Goal: Information Seeking & Learning: Learn about a topic

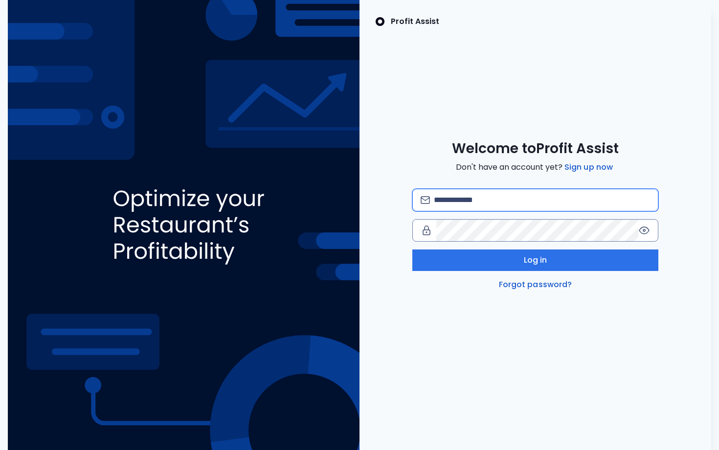
click at [484, 201] on input "email" at bounding box center [542, 200] width 216 height 22
click at [478, 207] on input "email" at bounding box center [542, 200] width 216 height 22
type input "**********"
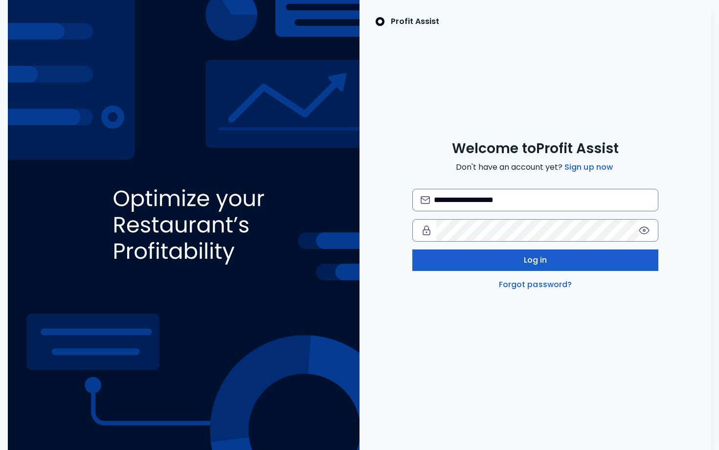
click at [574, 257] on button "Log in" at bounding box center [535, 260] width 246 height 22
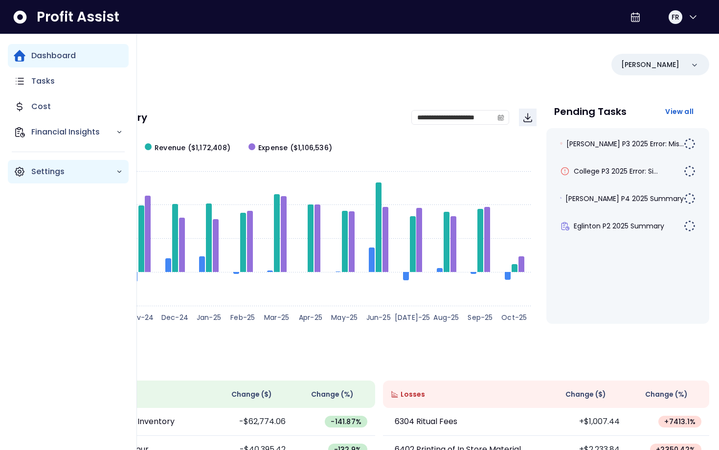
click at [87, 168] on p "Settings" at bounding box center [73, 172] width 85 height 12
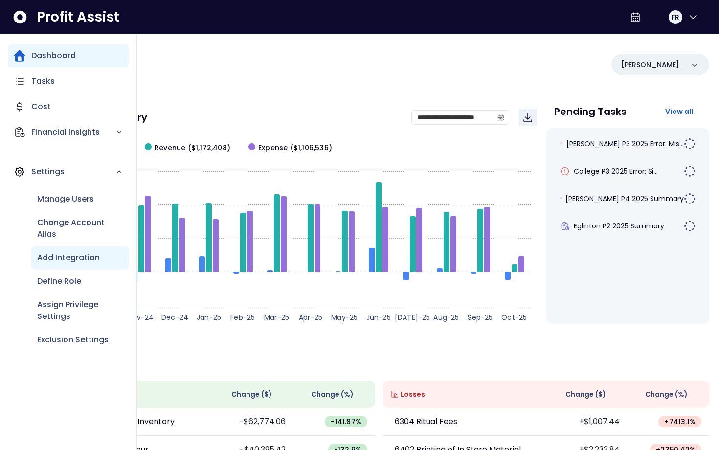
click at [90, 266] on div "Add Integration" at bounding box center [79, 257] width 97 height 23
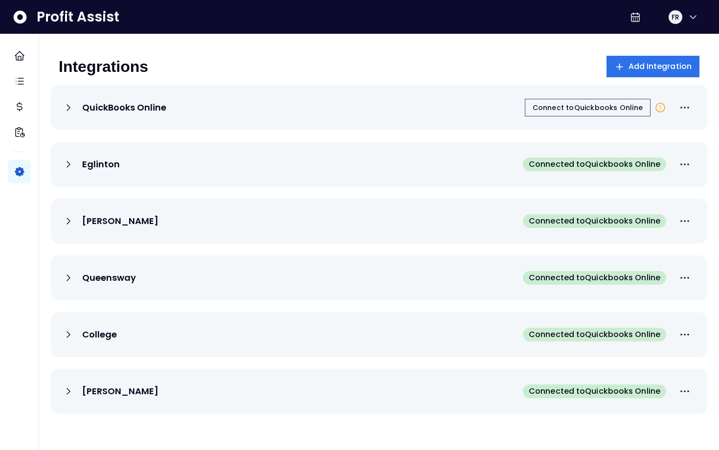
click at [68, 162] on icon at bounding box center [69, 164] width 12 height 12
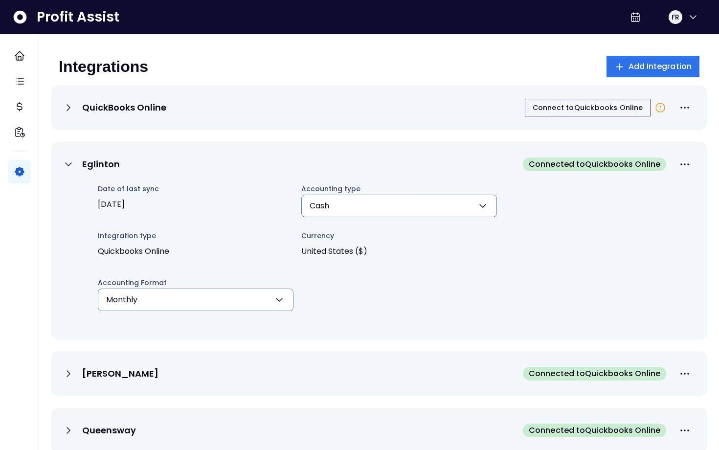
click at [256, 174] on div "Eglinton Connected to Quickbooks Online" at bounding box center [379, 165] width 633 height 22
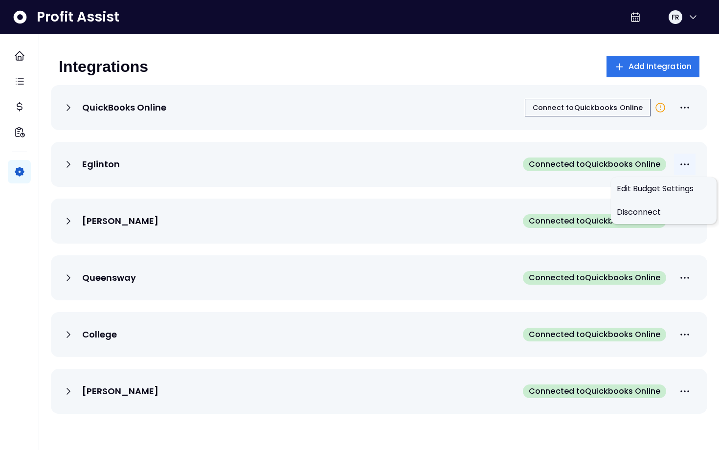
click at [680, 166] on icon "More options" at bounding box center [685, 164] width 12 height 12
click at [611, 167] on span "Connected to Quickbooks Online" at bounding box center [595, 164] width 132 height 12
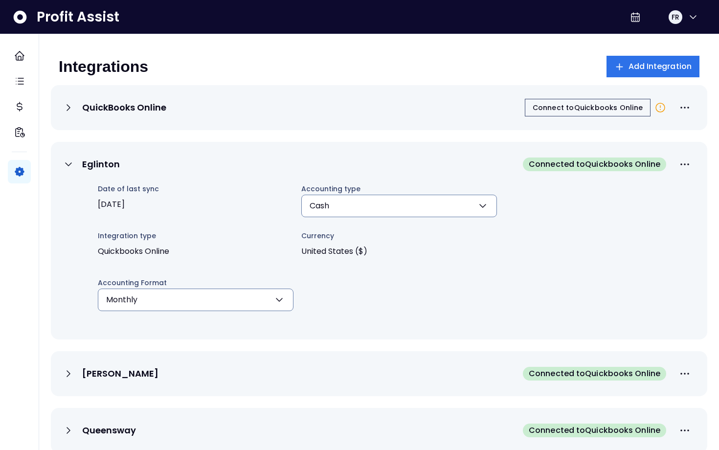
click at [611, 167] on span "Connected to Quickbooks Online" at bounding box center [595, 164] width 132 height 12
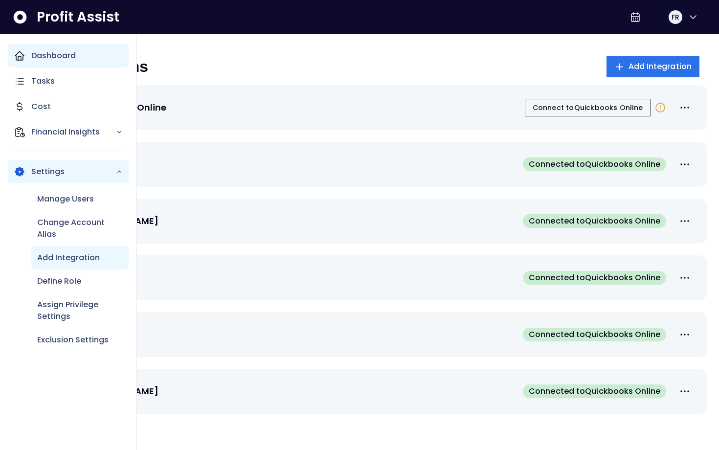
click at [51, 56] on p "Dashboard" at bounding box center [53, 56] width 45 height 12
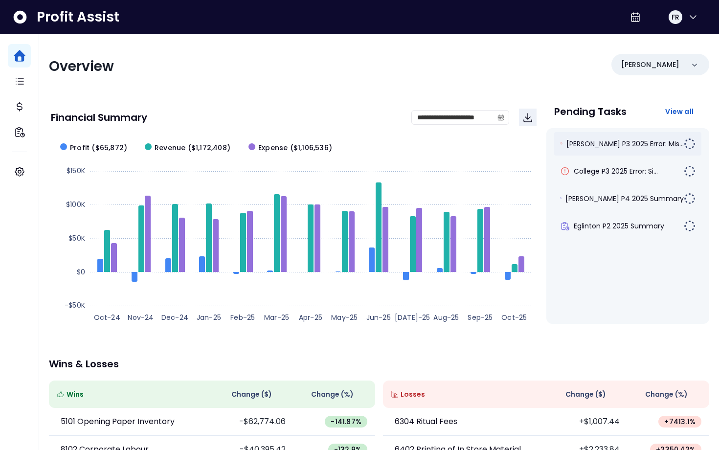
click at [601, 149] on div "[PERSON_NAME] P3 2025 Error: Mis..." at bounding box center [628, 143] width 148 height 23
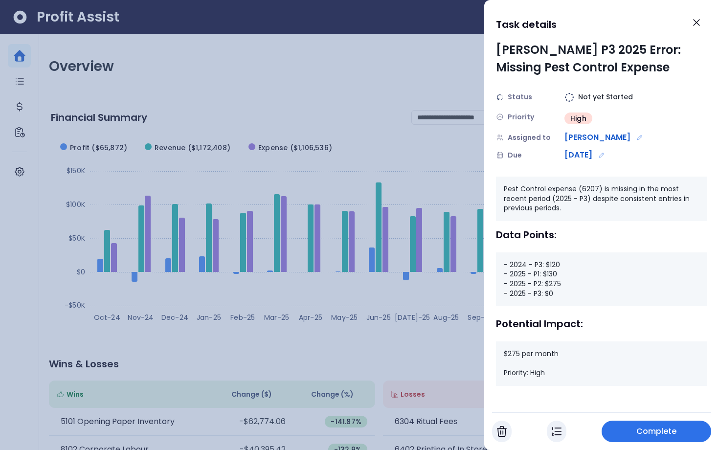
drag, startPoint x: 508, startPoint y: 271, endPoint x: 560, endPoint y: 271, distance: 51.4
click at [560, 270] on div "- 2024 - P3: $120 - 2025 - P1: $130 - 2025 - P2: $275 - 2025 - P3: $0" at bounding box center [601, 279] width 211 height 54
drag, startPoint x: 531, startPoint y: 294, endPoint x: 547, endPoint y: 294, distance: 16.6
click at [547, 294] on div "- 2024 - P3: $120 - 2025 - P1: $130 - 2025 - P2: $275 - 2025 - P3: $0" at bounding box center [601, 279] width 211 height 54
click at [697, 26] on icon "Close" at bounding box center [697, 23] width 12 height 12
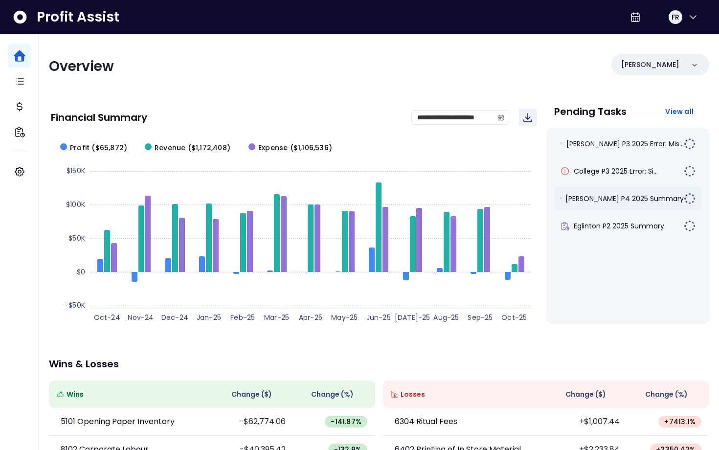
click at [620, 199] on span "[PERSON_NAME] P4 2025 Summary" at bounding box center [624, 199] width 118 height 10
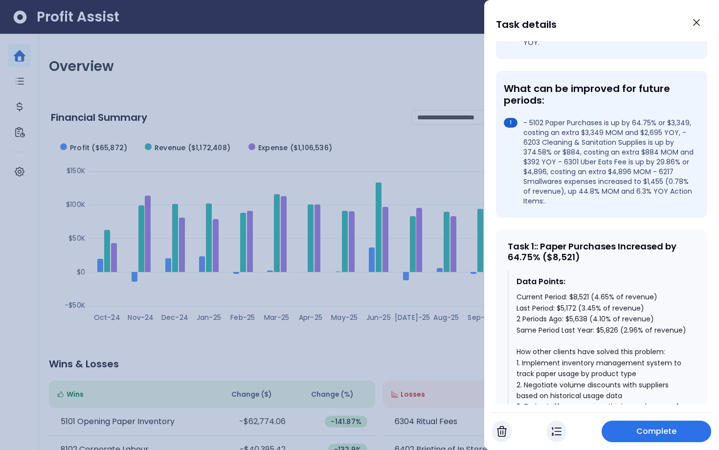
scroll to position [272, 0]
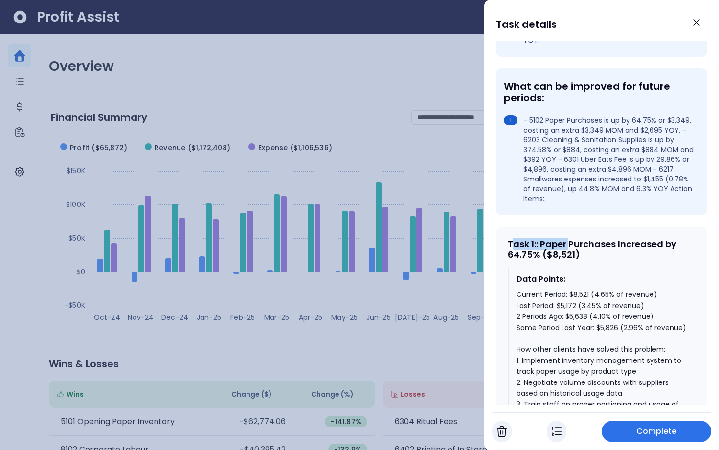
drag, startPoint x: 514, startPoint y: 213, endPoint x: 572, endPoint y: 214, distance: 57.7
click at [572, 239] on div "Task 1 : : Paper Purchases Increased by 64.75% ($8,521)" at bounding box center [602, 249] width 188 height 21
drag, startPoint x: 507, startPoint y: 227, endPoint x: 542, endPoint y: 227, distance: 35.7
click at [542, 227] on div "Task 1 : : Paper Purchases Increased by 64.75% ($8,521) Data Points: Current Pe…" at bounding box center [601, 417] width 211 height 381
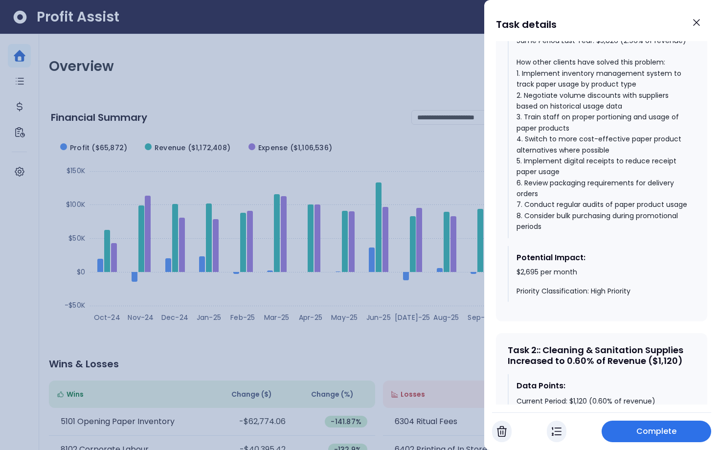
scroll to position [568, 0]
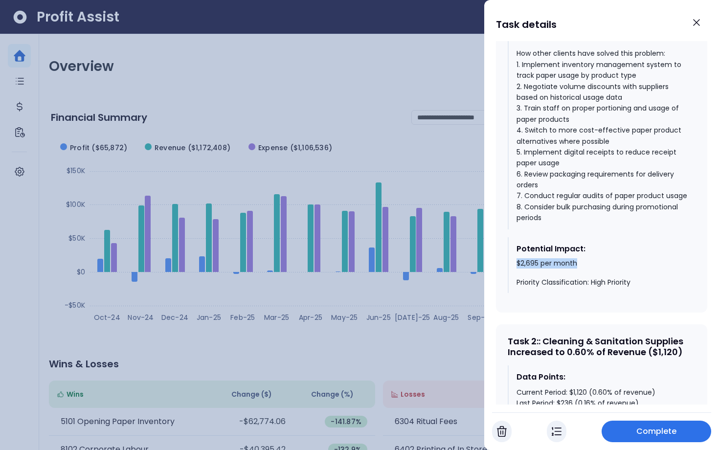
drag, startPoint x: 516, startPoint y: 235, endPoint x: 584, endPoint y: 233, distance: 69.0
click at [584, 237] on div "Potential Impact: $2,695 per month Priority Classification: High Priority" at bounding box center [602, 265] width 188 height 56
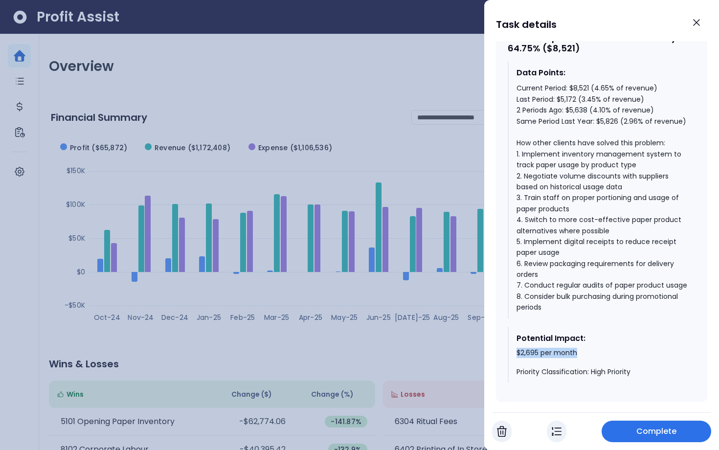
scroll to position [422, 0]
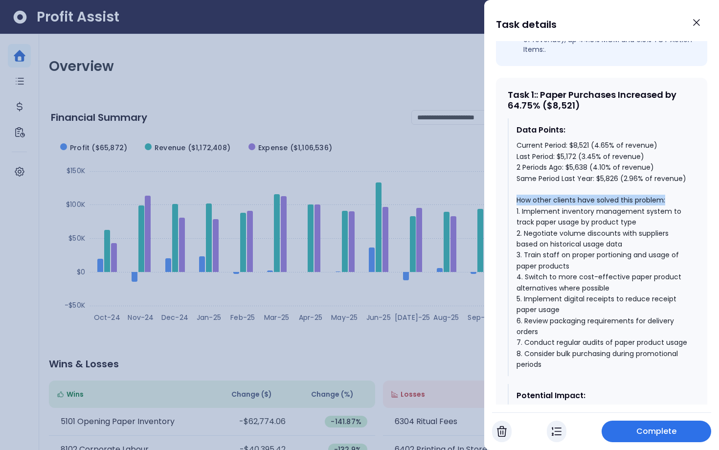
drag, startPoint x: 666, startPoint y: 173, endPoint x: 519, endPoint y: 171, distance: 147.2
click at [518, 171] on div "Current Period: $8,521 (4.65% of revenue) Last Period: $5,172 (3.45% of revenue…" at bounding box center [601, 255] width 171 height 230
click at [699, 23] on icon "Close" at bounding box center [697, 23] width 12 height 12
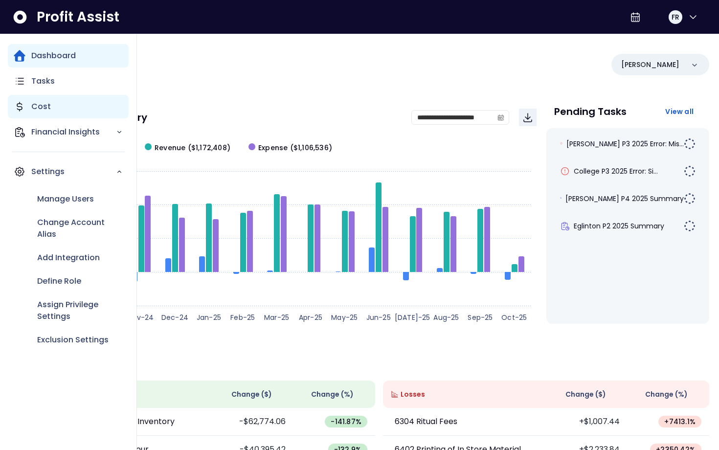
click at [54, 109] on div "Cost" at bounding box center [68, 106] width 121 height 23
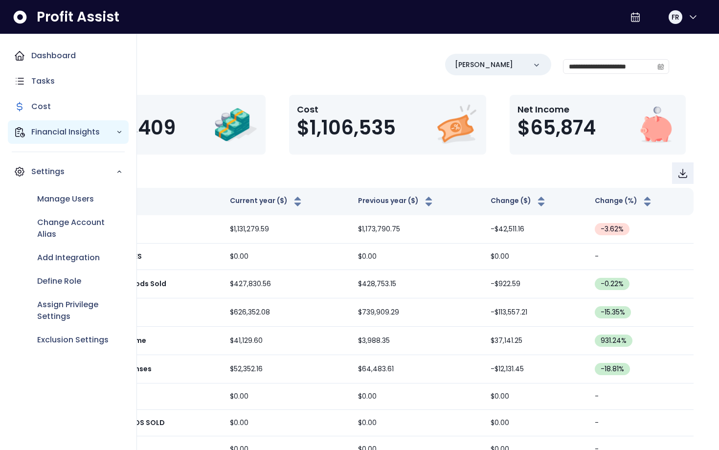
click at [97, 127] on p "Financial Insights" at bounding box center [73, 132] width 85 height 12
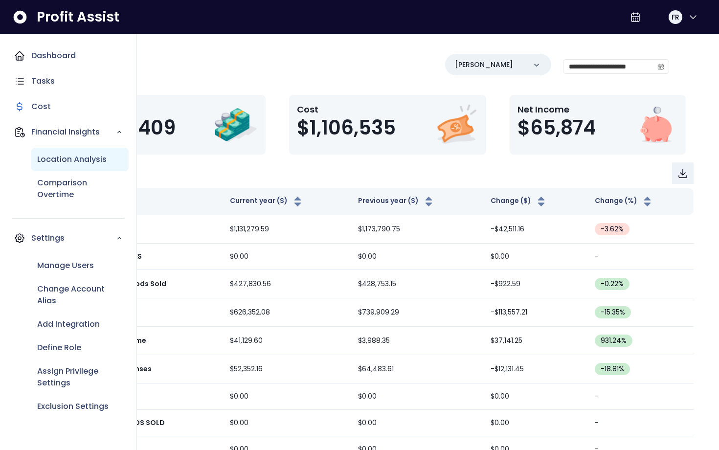
click at [79, 159] on p "Location Analysis" at bounding box center [71, 160] width 69 height 12
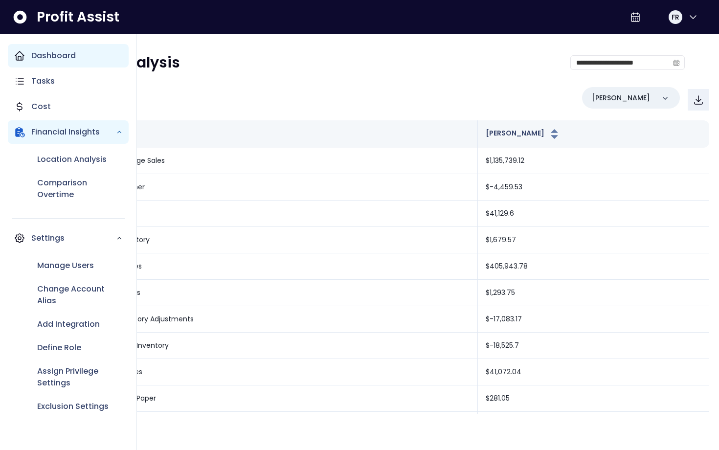
click at [41, 59] on p "Dashboard" at bounding box center [53, 56] width 45 height 12
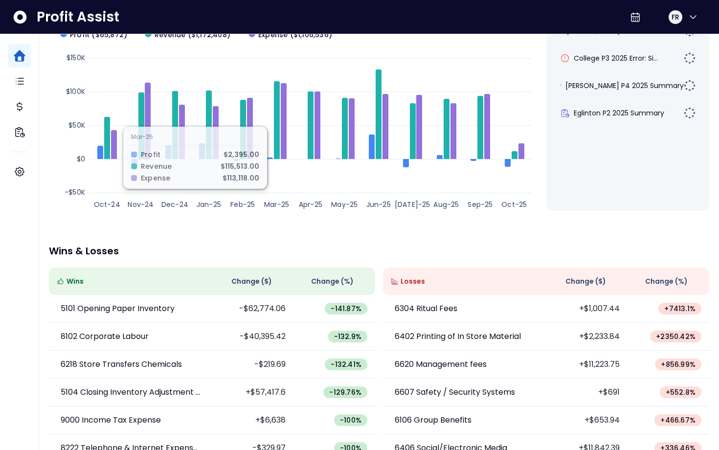
scroll to position [163, 0]
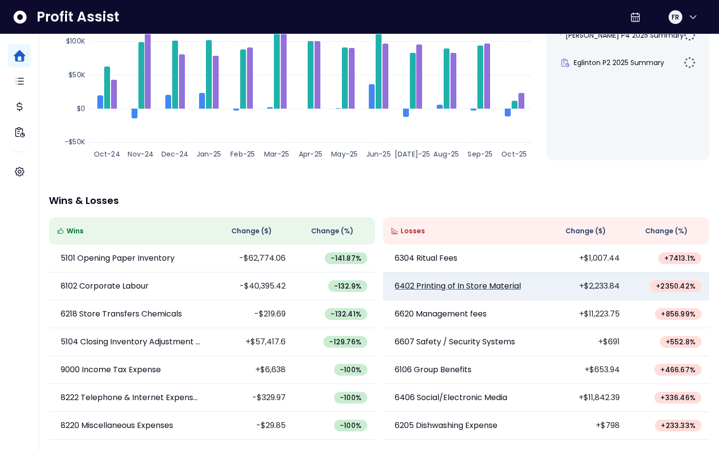
click at [506, 283] on p "6402 Printing of In Store Material" at bounding box center [458, 286] width 126 height 12
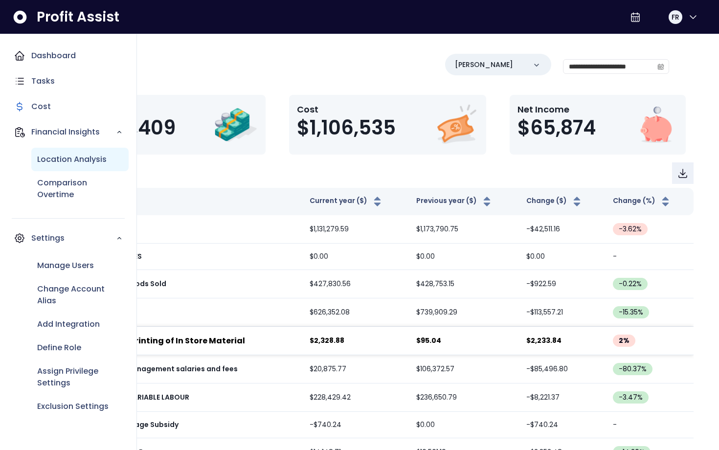
click at [78, 168] on div "Location Analysis" at bounding box center [79, 159] width 97 height 23
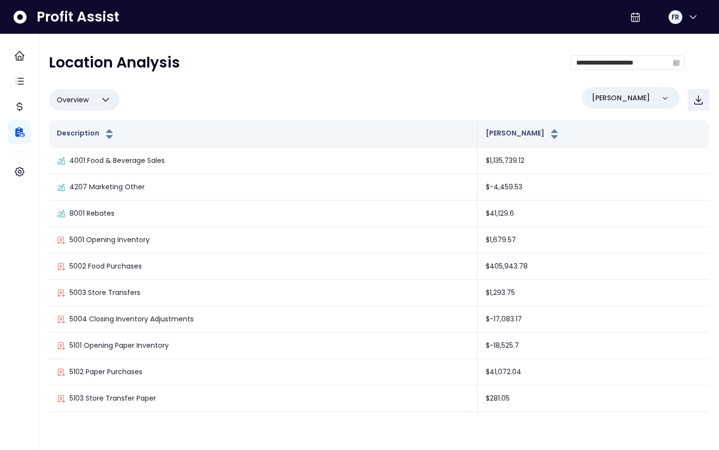
click at [107, 100] on icon "button" at bounding box center [106, 100] width 12 height 12
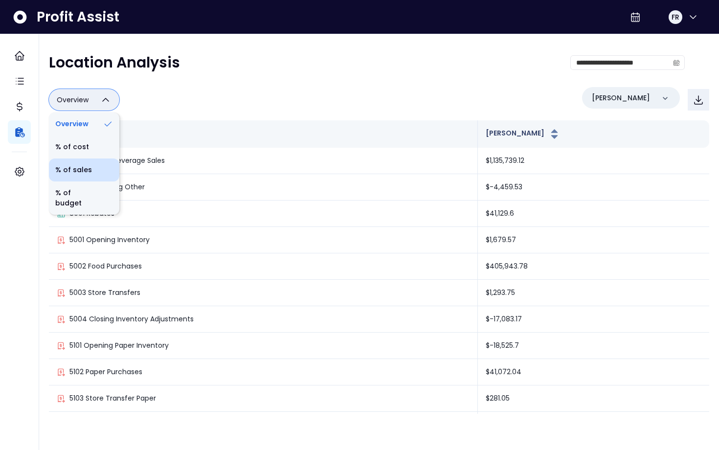
click at [77, 175] on li "% of sales" at bounding box center [84, 169] width 70 height 23
type input "*********"
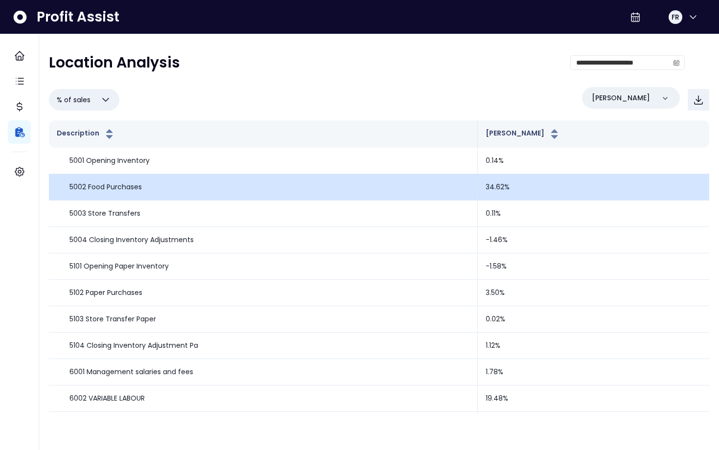
click at [111, 185] on p "5002 Food Purchases" at bounding box center [105, 187] width 72 height 10
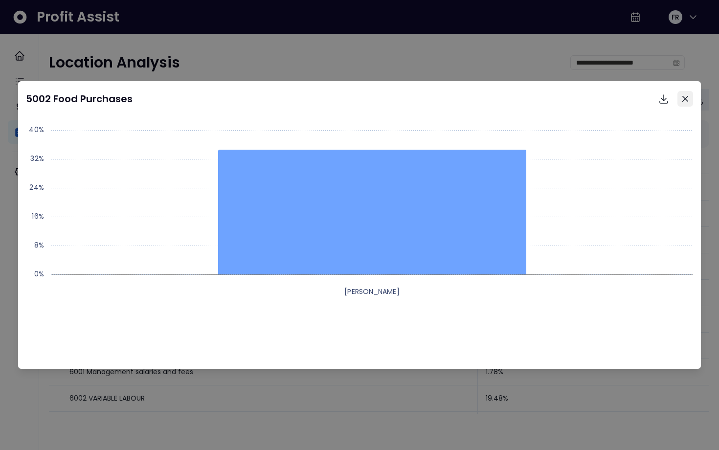
click at [682, 95] on button "Close" at bounding box center [685, 99] width 16 height 16
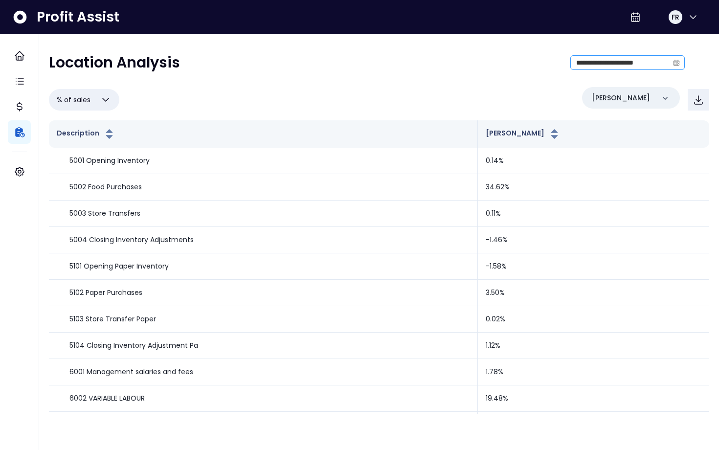
click at [677, 61] on icon "calendar" at bounding box center [676, 63] width 6 height 5
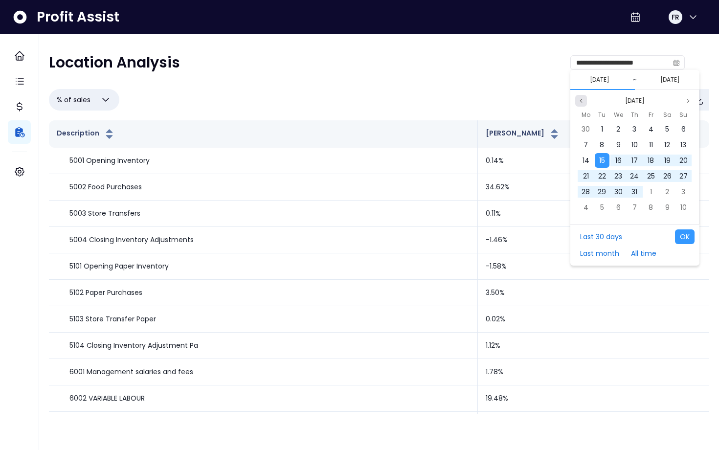
click at [583, 96] on button "Previous month" at bounding box center [581, 101] width 12 height 12
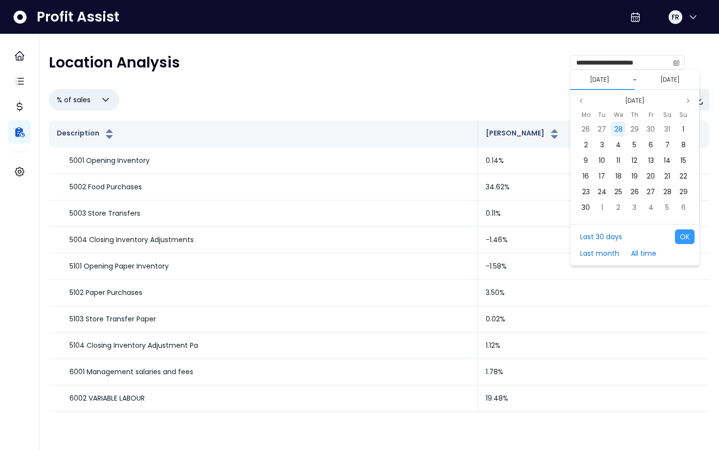
click at [616, 132] on span "28" at bounding box center [618, 129] width 8 height 10
click at [615, 236] on button "Last 30 days" at bounding box center [601, 236] width 52 height 15
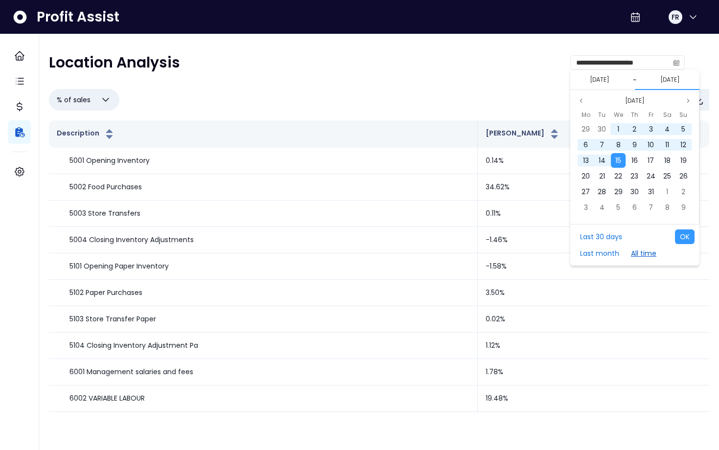
click at [643, 256] on button "All time" at bounding box center [643, 253] width 35 height 15
click at [692, 236] on button "OK" at bounding box center [685, 236] width 20 height 15
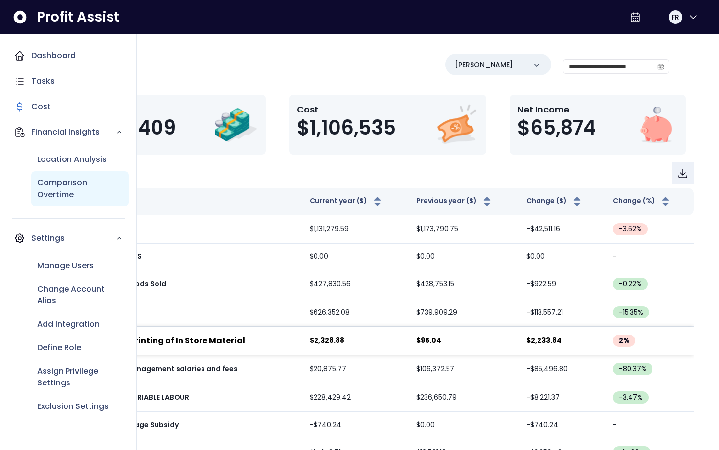
click at [42, 184] on p "Comparison Overtime" at bounding box center [80, 188] width 86 height 23
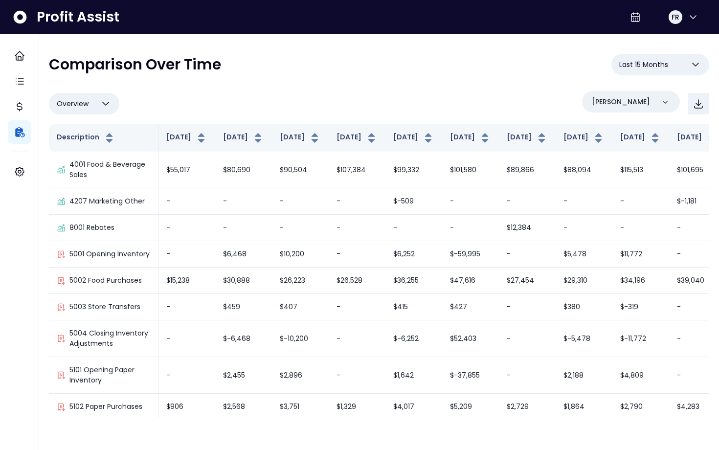
click at [100, 103] on icon "button" at bounding box center [106, 104] width 12 height 12
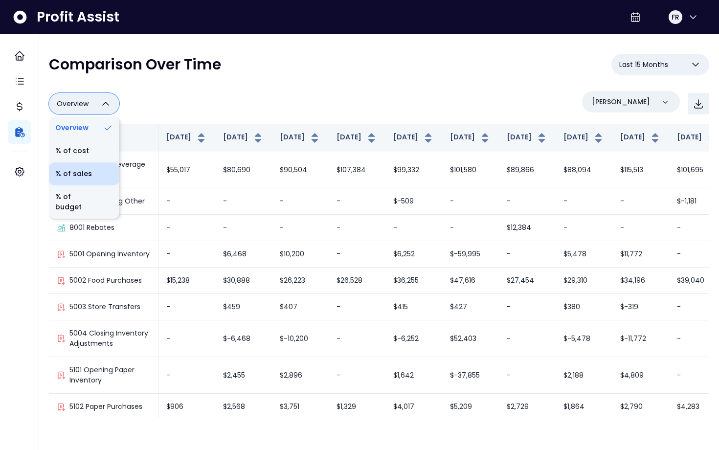
click at [69, 176] on li "% of sales" at bounding box center [84, 173] width 70 height 23
type input "*********"
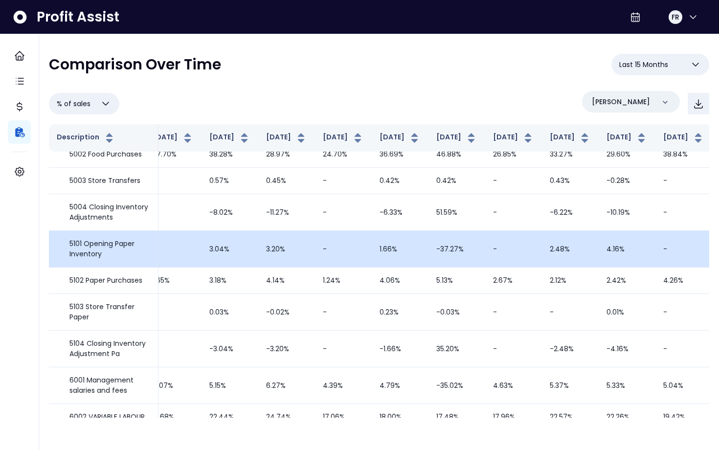
scroll to position [37, 0]
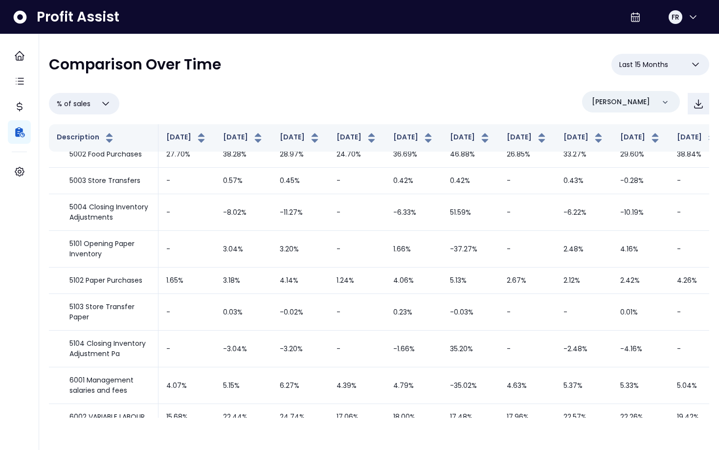
click at [107, 96] on button "% of sales" at bounding box center [84, 104] width 70 height 22
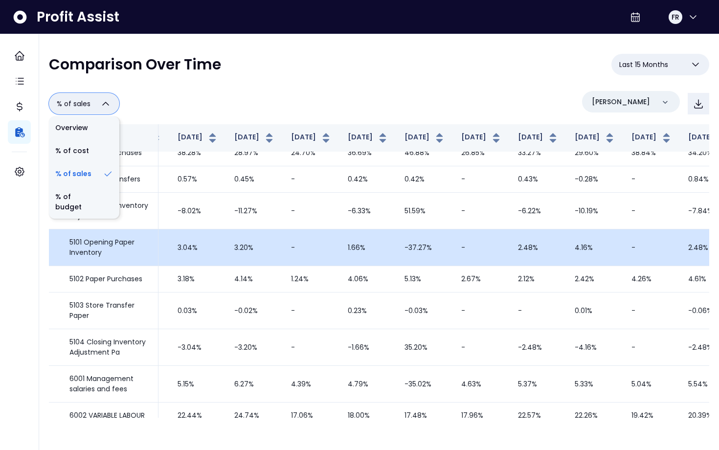
scroll to position [37, 45]
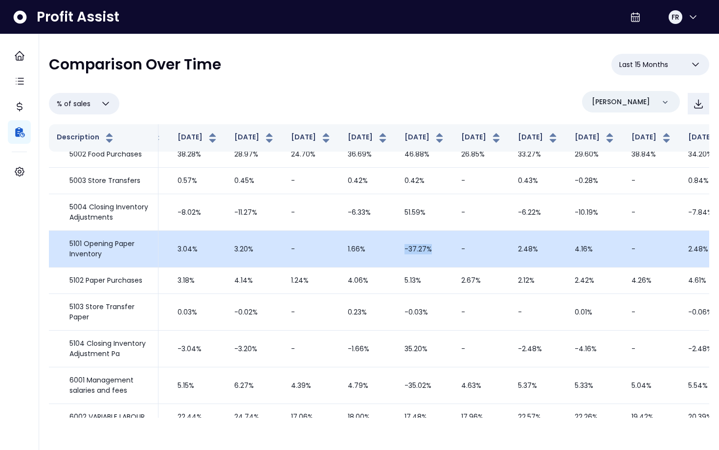
drag, startPoint x: 362, startPoint y: 258, endPoint x: 390, endPoint y: 258, distance: 27.9
click at [397, 258] on td "-37.27%" at bounding box center [425, 249] width 57 height 37
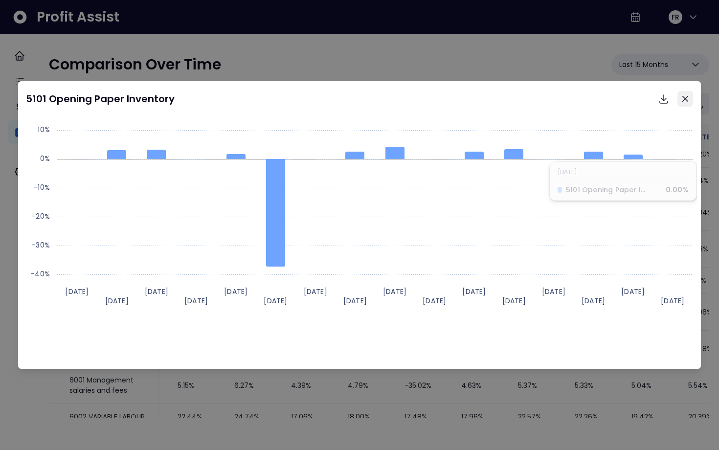
click at [684, 100] on icon "Close" at bounding box center [685, 99] width 6 height 6
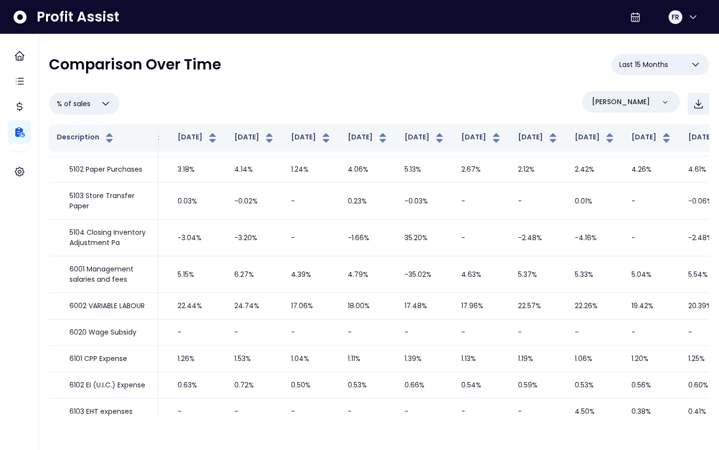
scroll to position [151, 45]
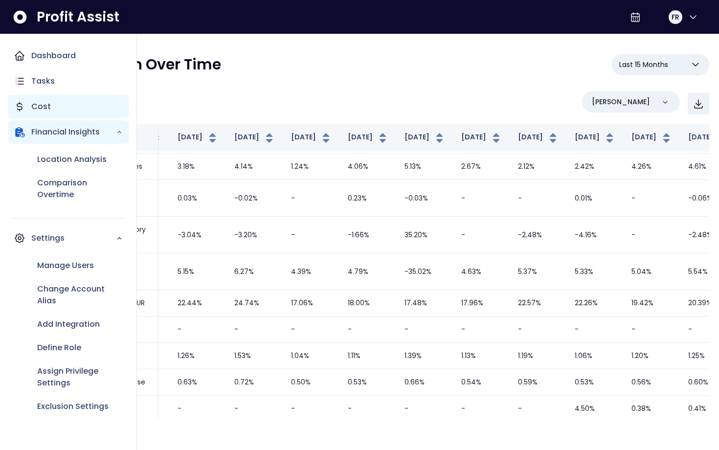
click at [29, 107] on div "Cost" at bounding box center [68, 106] width 121 height 23
